Goal: Task Accomplishment & Management: Complete application form

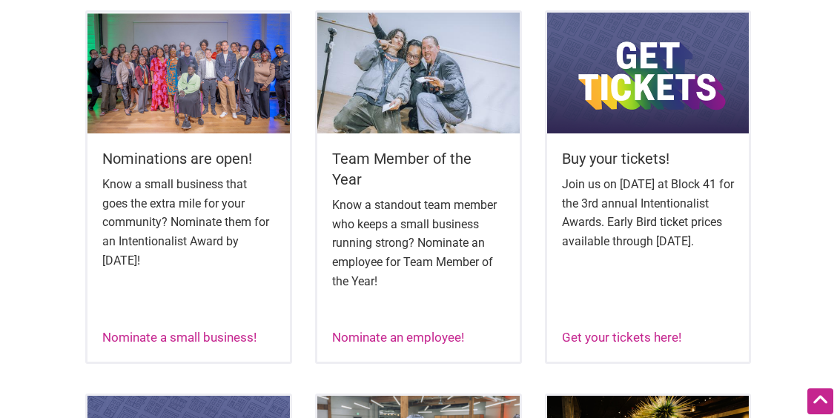
scroll to position [573, 0]
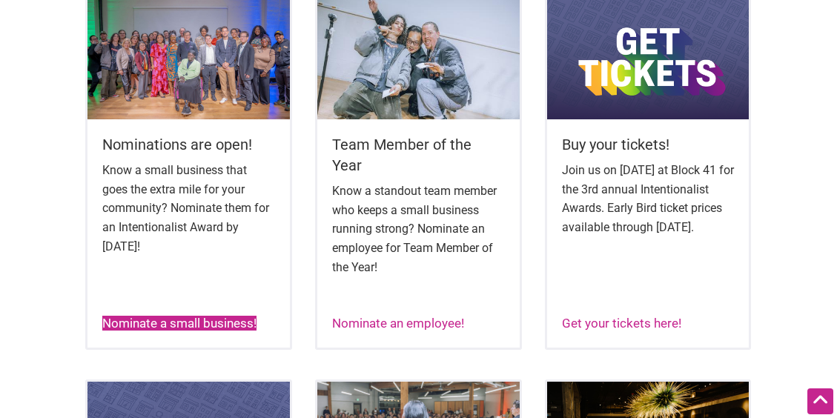
click at [241, 316] on link "Nominate a small business!" at bounding box center [179, 323] width 154 height 15
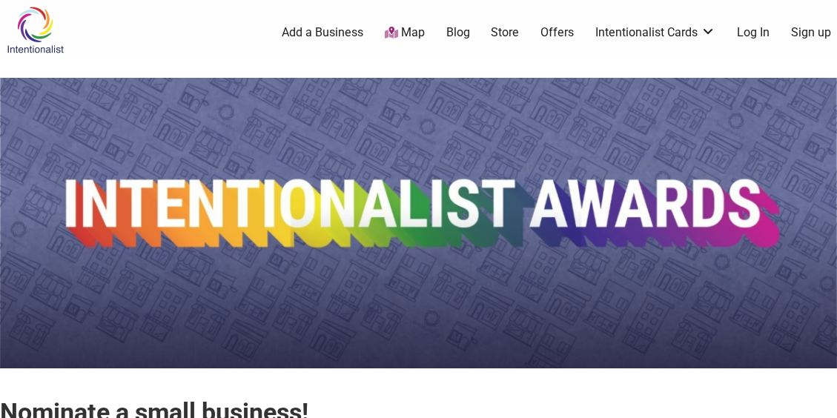
scroll to position [366, 0]
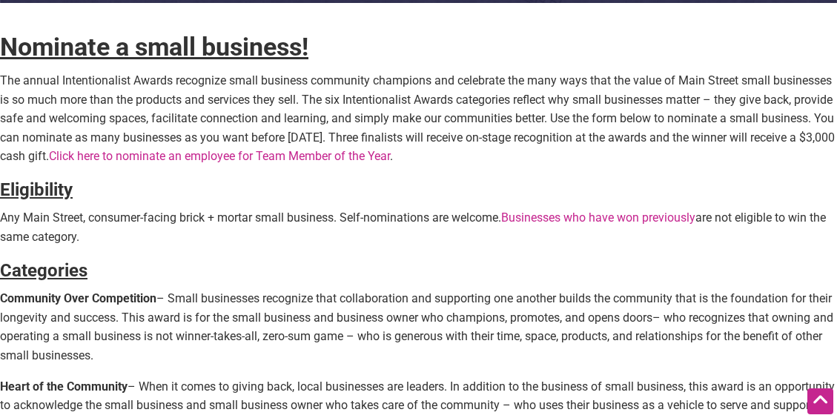
click at [668, 219] on link "Businesses who have won previously" at bounding box center [598, 218] width 194 height 14
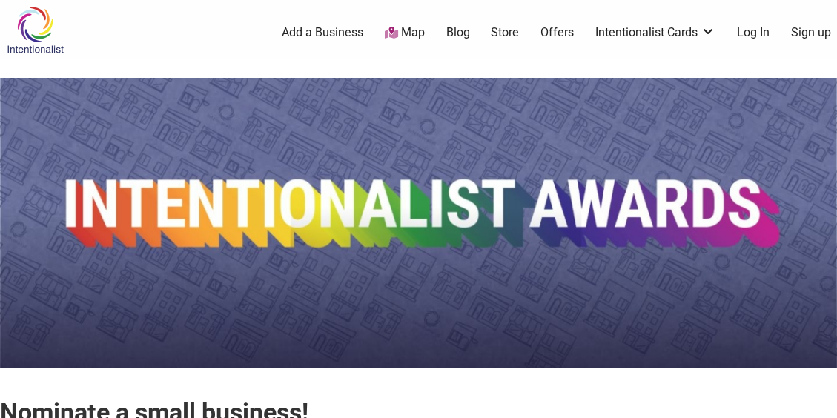
click at [345, 30] on link "Add a Business" at bounding box center [323, 32] width 82 height 16
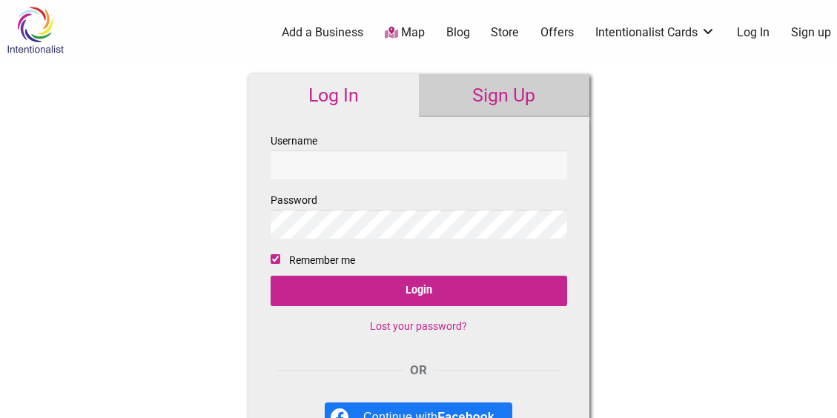
click at [36, 24] on img at bounding box center [35, 30] width 70 height 48
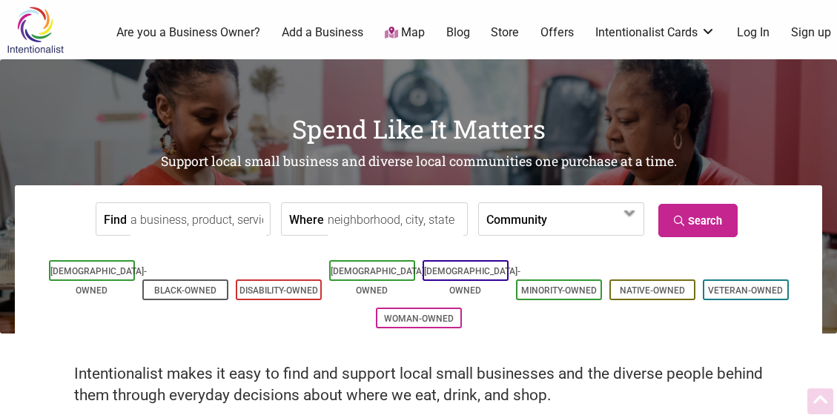
scroll to position [366, 0]
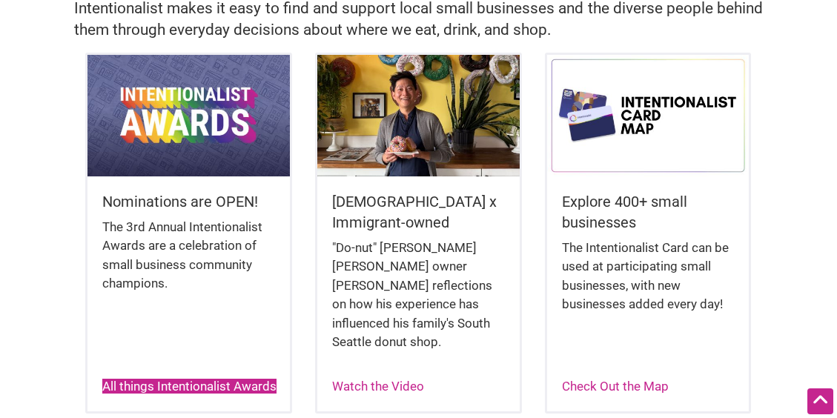
click at [160, 386] on link "All things Intentionalist Awards" at bounding box center [189, 386] width 174 height 15
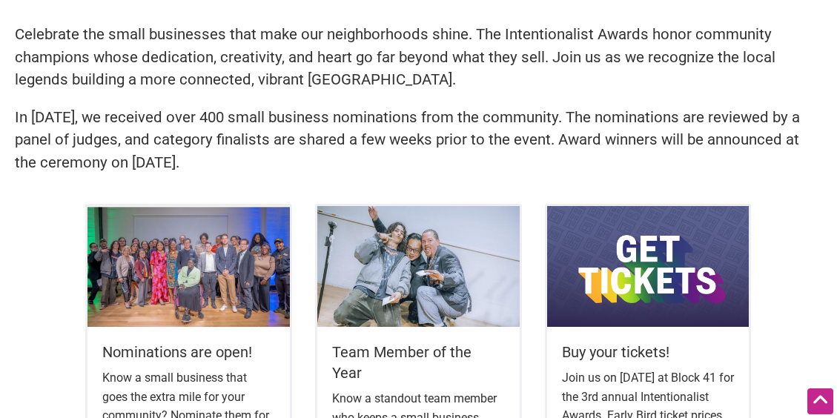
scroll to position [731, 0]
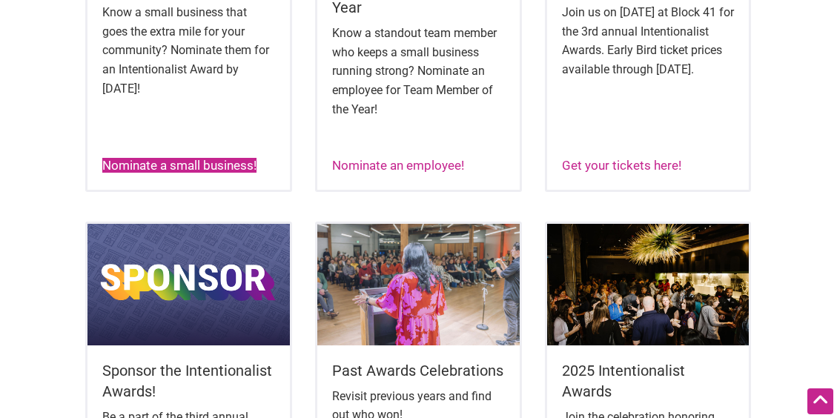
click at [202, 158] on link "Nominate a small business!" at bounding box center [179, 165] width 154 height 15
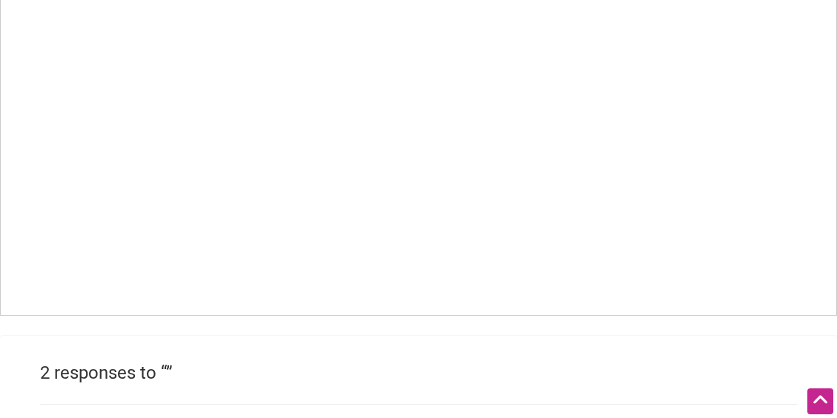
scroll to position [1097, 0]
